Goal: Information Seeking & Learning: Understand process/instructions

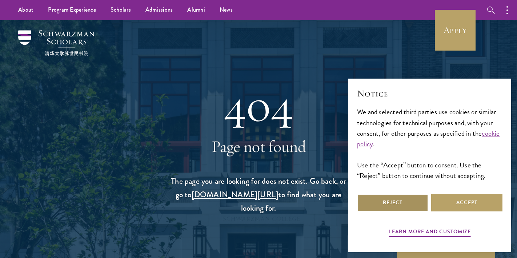
click at [376, 200] on button "Reject" at bounding box center [392, 202] width 71 height 17
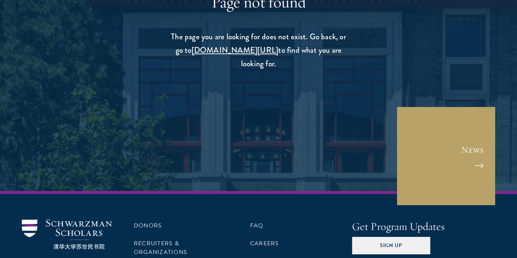
scroll to position [156, 0]
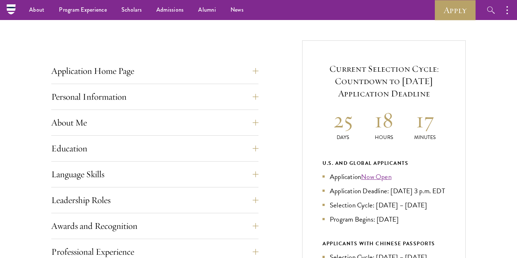
scroll to position [250, 0]
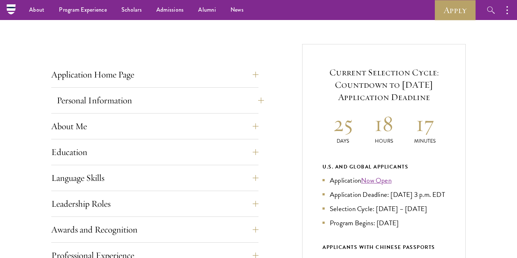
click at [252, 103] on button "Personal Information" at bounding box center [160, 100] width 207 height 17
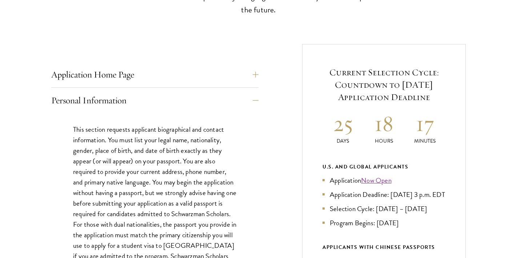
scroll to position [257, 0]
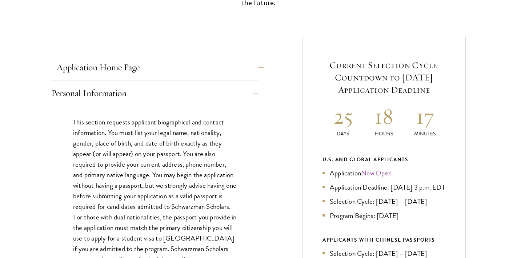
click at [247, 70] on button "Application Home Page" at bounding box center [160, 67] width 207 height 17
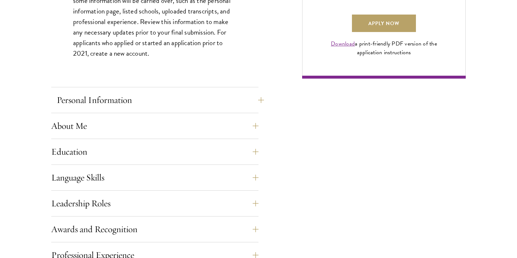
scroll to position [576, 0]
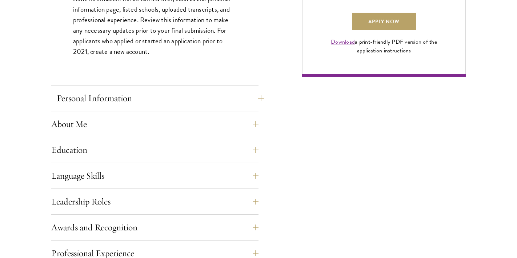
click at [227, 97] on button "Personal Information" at bounding box center [160, 97] width 207 height 17
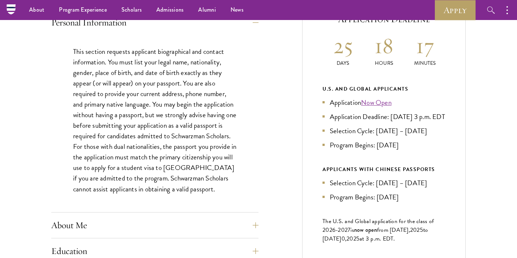
scroll to position [325, 0]
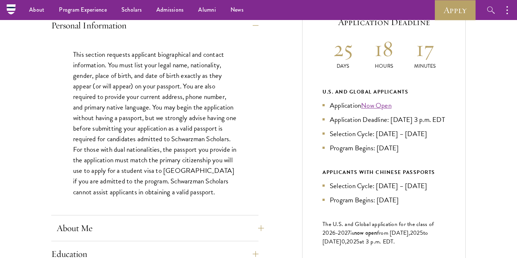
click at [252, 220] on button "About Me" at bounding box center [160, 227] width 207 height 17
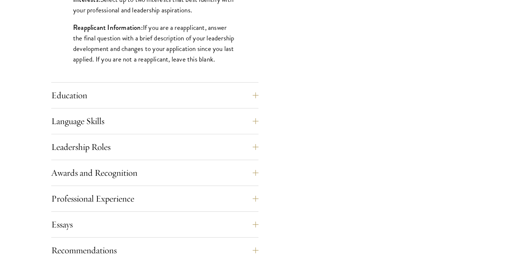
scroll to position [659, 0]
click at [88, 98] on button "Education" at bounding box center [160, 95] width 207 height 17
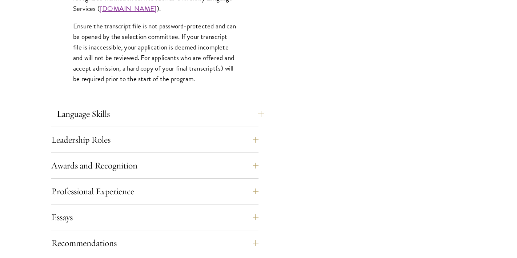
scroll to position [1172, 0]
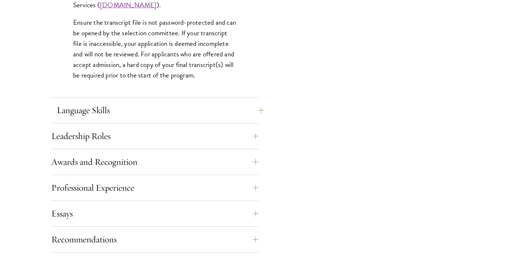
click at [84, 104] on button "Language Skills" at bounding box center [160, 109] width 207 height 17
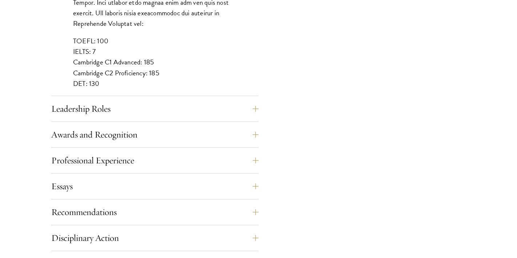
scroll to position [706, 0]
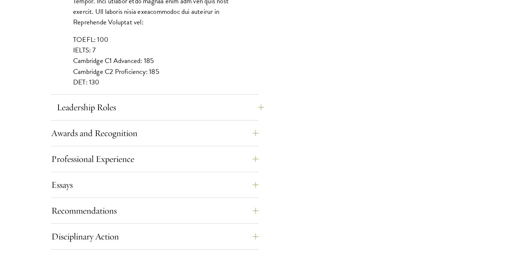
click at [254, 105] on button "Leadership Roles" at bounding box center [160, 107] width 207 height 17
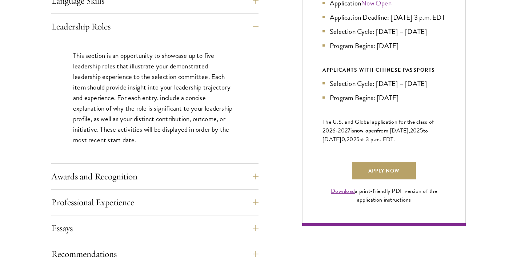
scroll to position [427, 0]
click at [251, 173] on button "Awards and Recognition" at bounding box center [160, 176] width 207 height 17
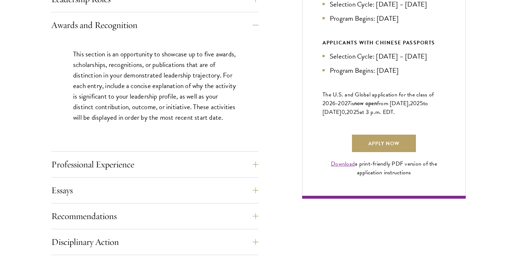
scroll to position [456, 0]
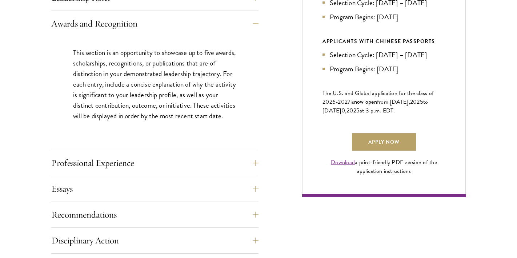
click at [246, 174] on div "Professional Experience" at bounding box center [154, 165] width 207 height 22
click at [250, 162] on button "Professional Experience" at bounding box center [160, 162] width 207 height 17
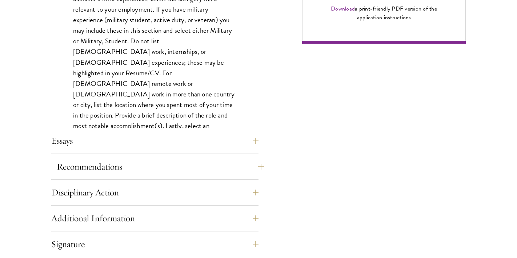
scroll to position [619, 0]
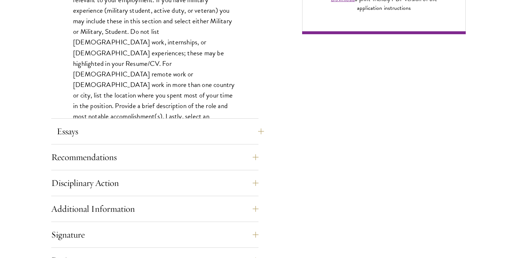
click at [253, 133] on button "Essays" at bounding box center [160, 131] width 207 height 17
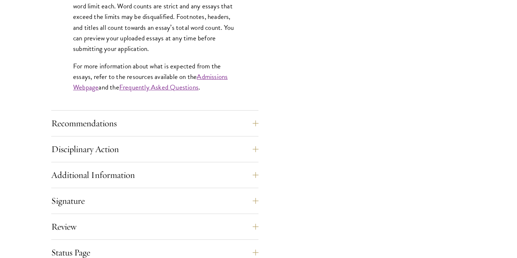
scroll to position [674, 0]
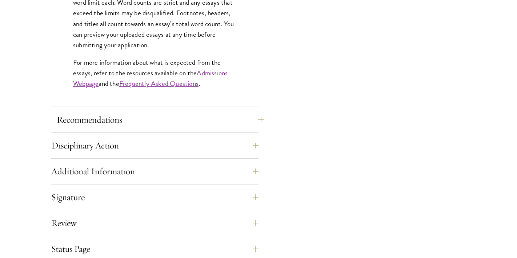
click at [254, 121] on button "Recommendations" at bounding box center [160, 119] width 207 height 17
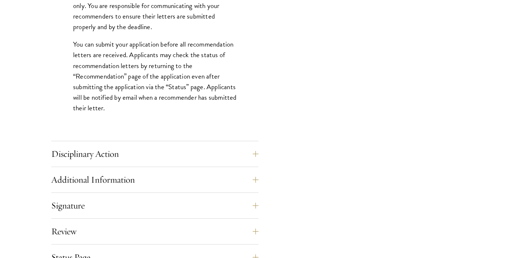
scroll to position [1025, 0]
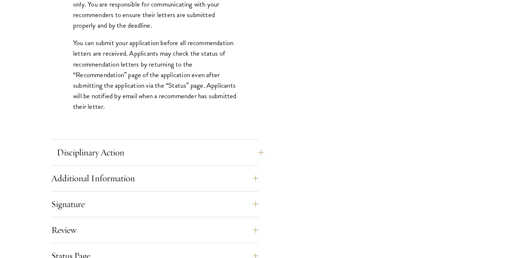
click at [230, 152] on button "Disciplinary Action" at bounding box center [160, 152] width 207 height 17
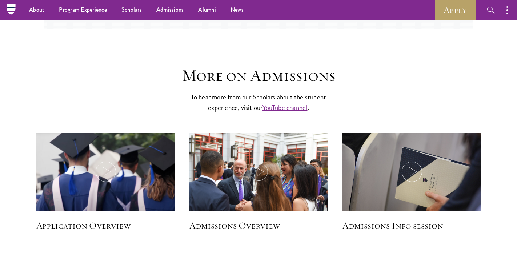
scroll to position [1017, 0]
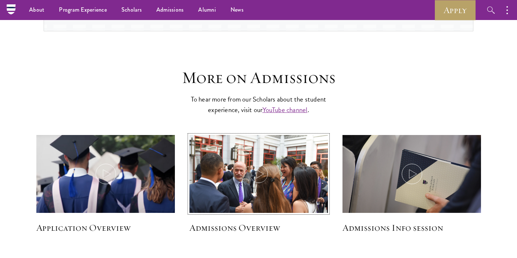
click at [257, 169] on icon at bounding box center [259, 174] width 20 height 20
